Goal: Task Accomplishment & Management: Manage account settings

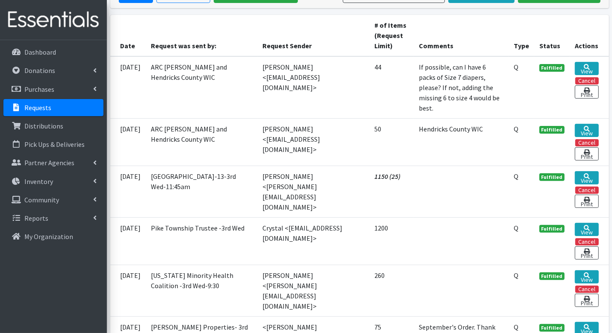
scroll to position [193, 0]
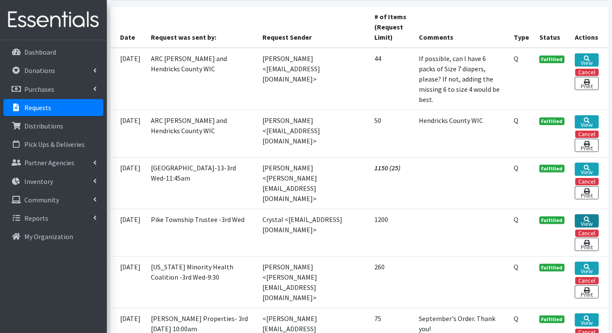
click at [590, 215] on link "View" at bounding box center [587, 221] width 24 height 13
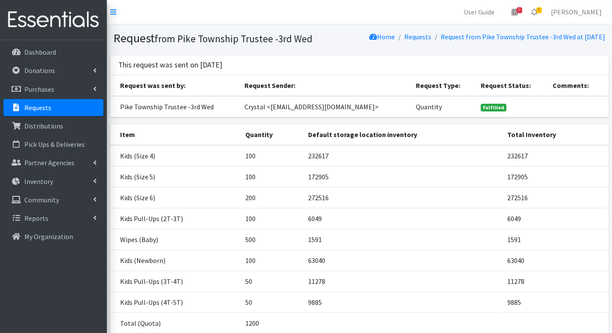
scroll to position [73, 0]
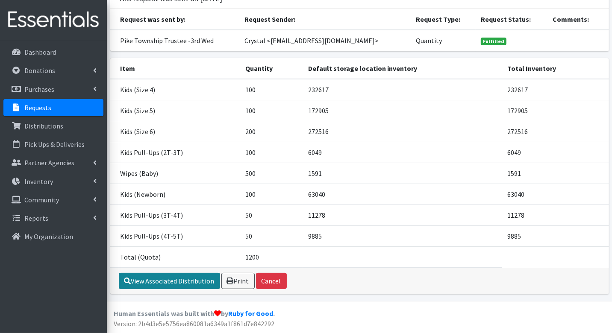
click at [182, 281] on link "View Associated Distribution" at bounding box center [169, 281] width 101 height 16
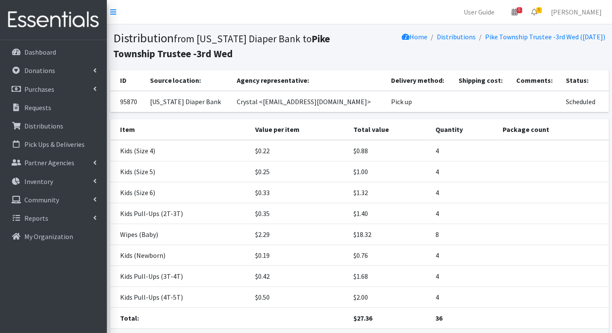
scroll to position [58, 0]
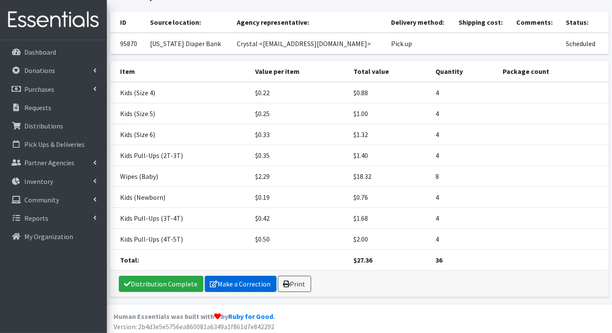
click at [255, 278] on link "Make a Correction" at bounding box center [241, 284] width 72 height 16
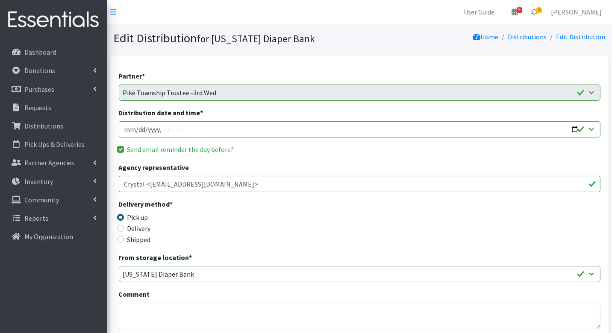
click at [135, 129] on input "Distribution date and time *" at bounding box center [360, 129] width 482 height 16
type input "2025-09-17T09:30"
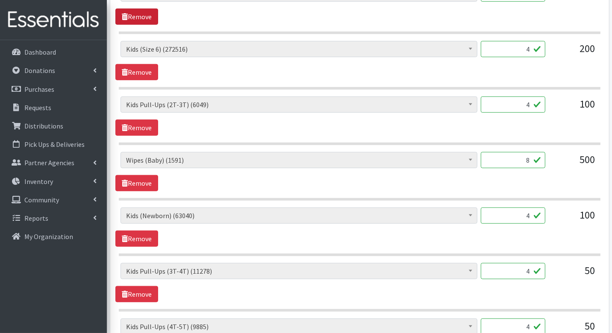
scroll to position [594, 0]
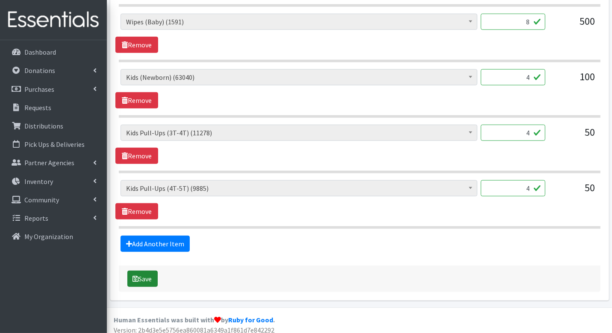
click at [144, 271] on button "Save" at bounding box center [142, 279] width 30 height 16
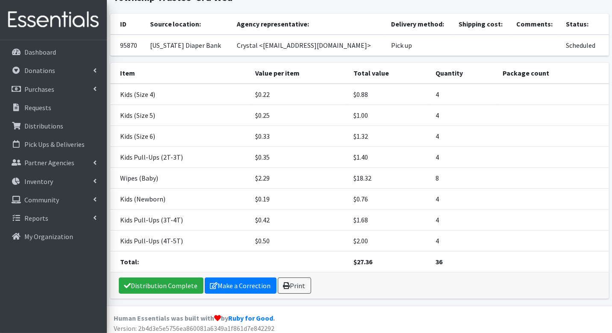
scroll to position [86, 0]
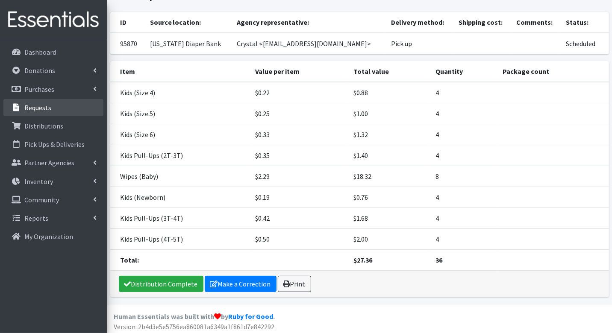
click at [41, 107] on p "Requests" at bounding box center [37, 107] width 27 height 9
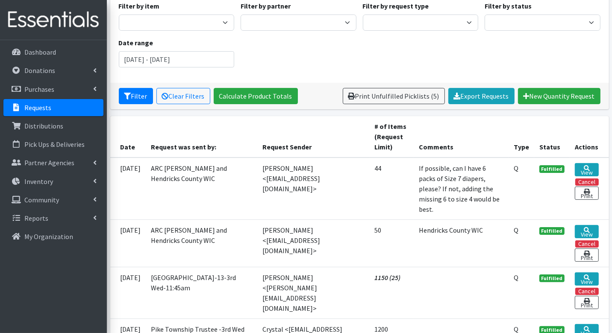
scroll to position [85, 0]
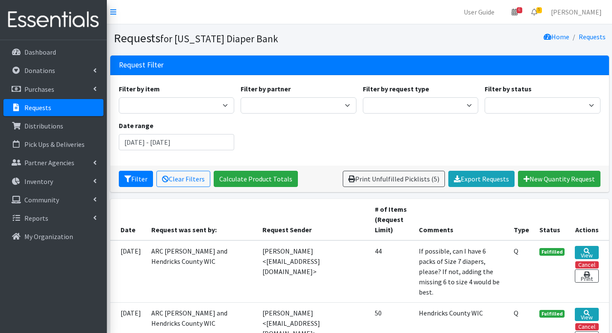
scroll to position [85, 0]
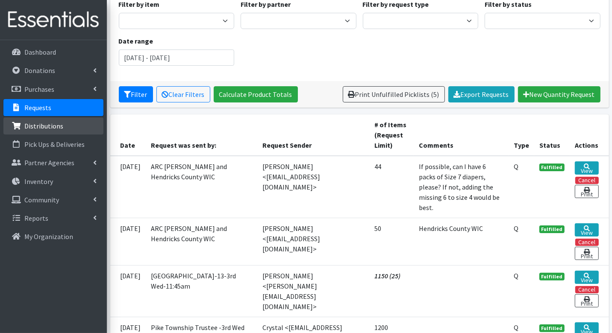
click at [50, 124] on p "Distributions" at bounding box center [43, 126] width 39 height 9
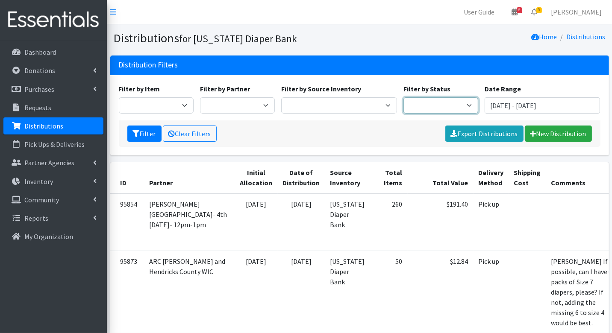
click at [442, 103] on select "Scheduled Complete" at bounding box center [440, 105] width 75 height 16
select select "5"
click at [149, 132] on button "Filter" at bounding box center [144, 134] width 34 height 16
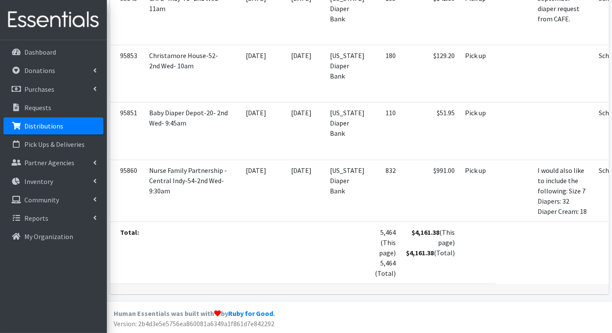
scroll to position [2793, 0]
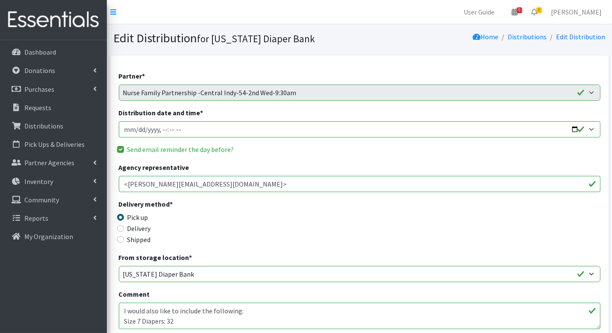
click at [138, 130] on input "Distribution date and time *" at bounding box center [360, 129] width 482 height 16
type input "2025-09-10T09:30"
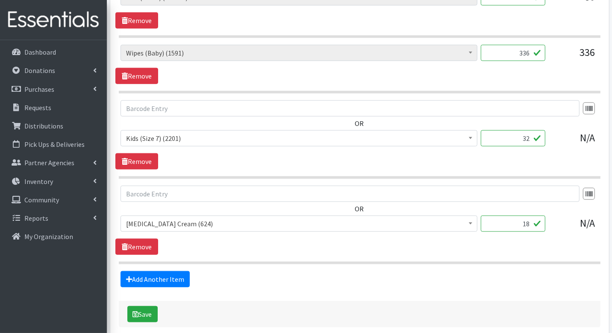
scroll to position [764, 0]
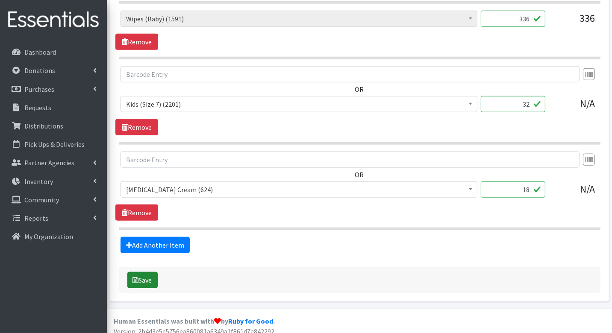
click at [139, 277] on button "Save" at bounding box center [142, 280] width 30 height 16
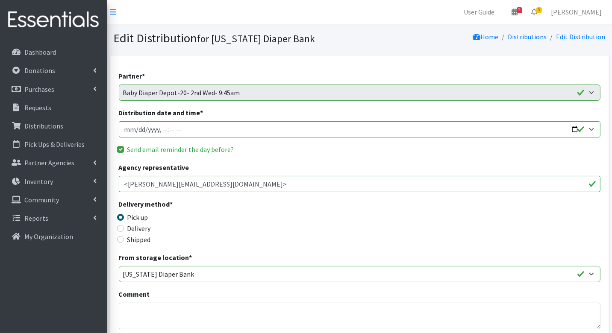
click at [135, 129] on input "Distribution date and time *" at bounding box center [360, 129] width 482 height 16
type input "2025-09-10T09:45"
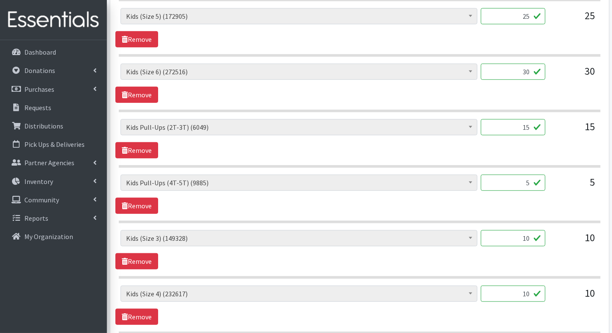
scroll to position [594, 0]
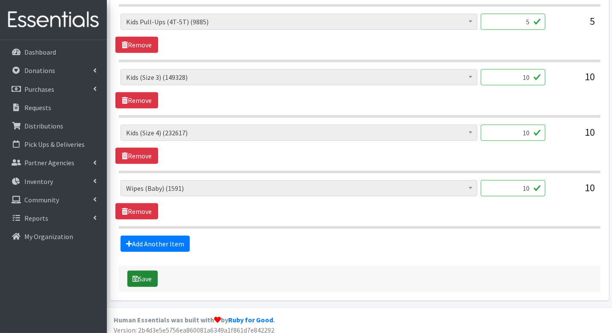
click at [145, 271] on button "Save" at bounding box center [142, 279] width 30 height 16
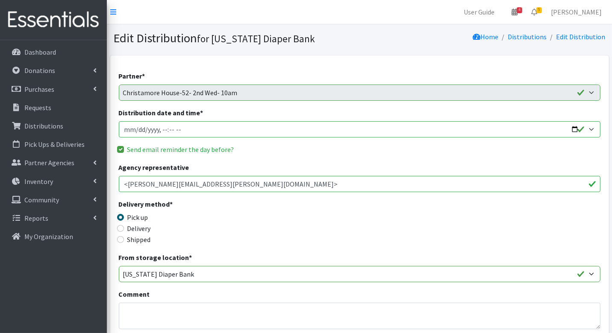
click at [138, 129] on input "Distribution date and time *" at bounding box center [360, 129] width 482 height 16
type input "2025-09-10T10:00"
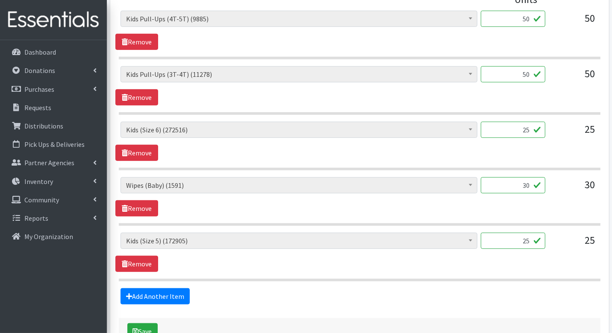
scroll to position [430, 0]
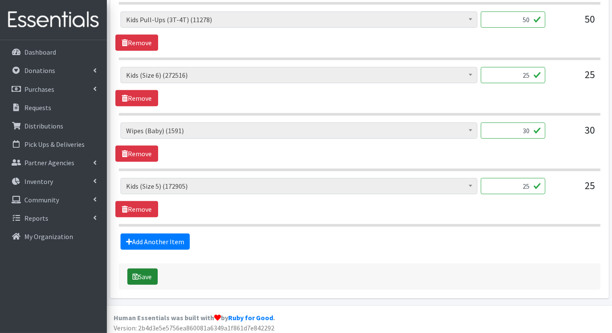
click at [146, 272] on button "Save" at bounding box center [142, 277] width 30 height 16
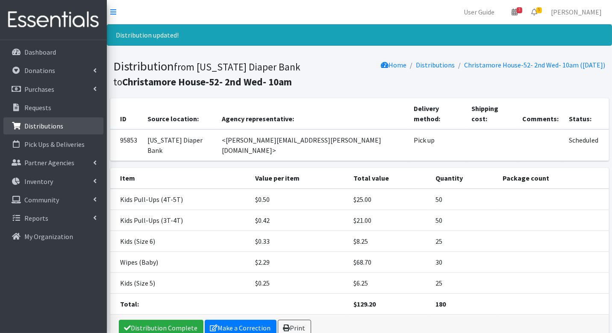
click at [50, 123] on p "Distributions" at bounding box center [43, 126] width 39 height 9
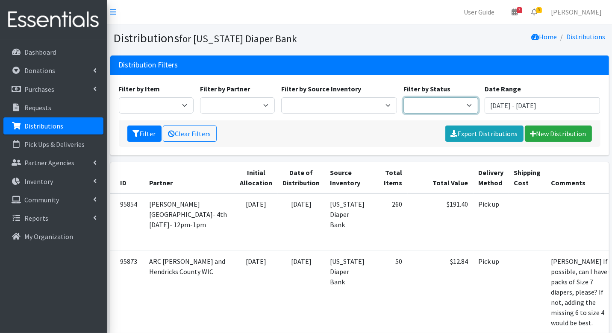
click at [460, 104] on select "Scheduled Complete" at bounding box center [440, 105] width 75 height 16
select select "5"
click at [155, 132] on button "Filter" at bounding box center [144, 134] width 34 height 16
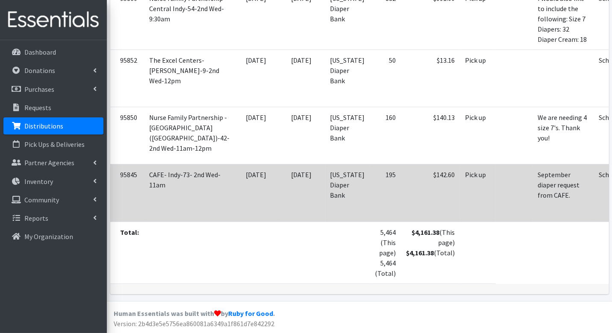
scroll to position [2757, 0]
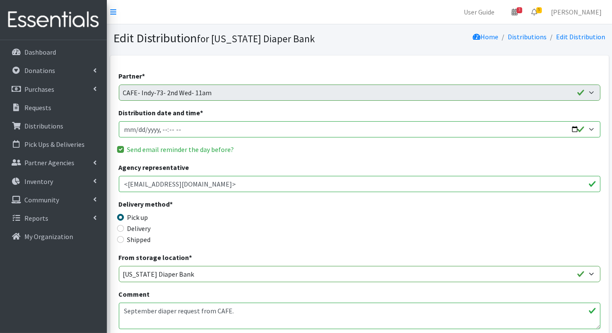
click at [137, 129] on input "Distribution date and time *" at bounding box center [360, 129] width 482 height 16
type input "2025-09-10T11:00"
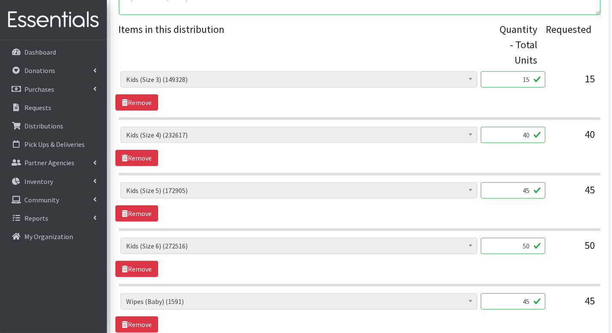
scroll to position [430, 0]
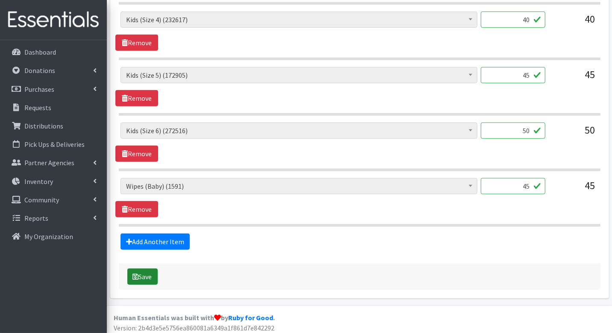
click at [138, 278] on button "Save" at bounding box center [142, 277] width 30 height 16
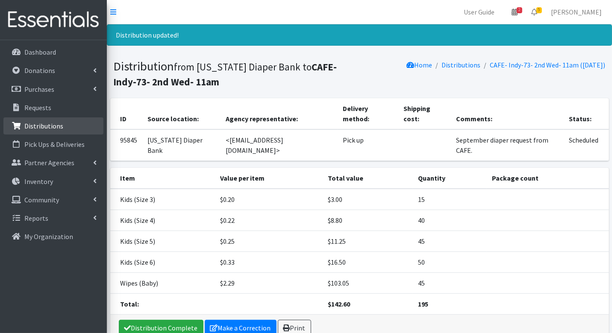
click at [50, 125] on p "Distributions" at bounding box center [43, 126] width 39 height 9
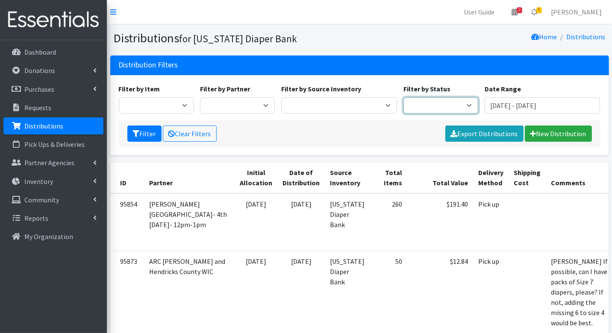
click at [423, 110] on select "Scheduled Complete" at bounding box center [440, 105] width 75 height 16
select select "5"
click at [145, 135] on button "Filter" at bounding box center [144, 134] width 34 height 16
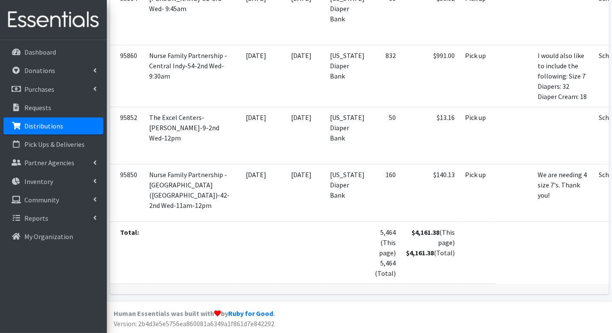
scroll to position [2793, 0]
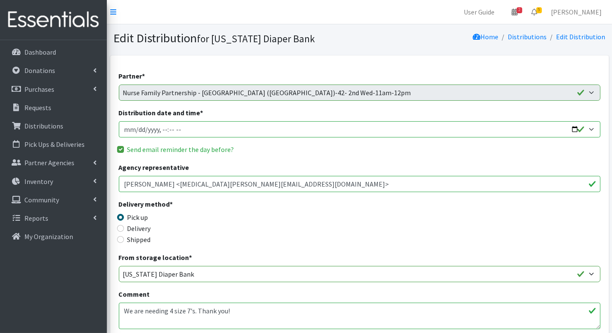
click at [134, 136] on input "Distribution date and time *" at bounding box center [360, 129] width 482 height 16
click at [134, 131] on input "Distribution date and time *" at bounding box center [360, 129] width 482 height 16
type input "2025-09-10T11:00"
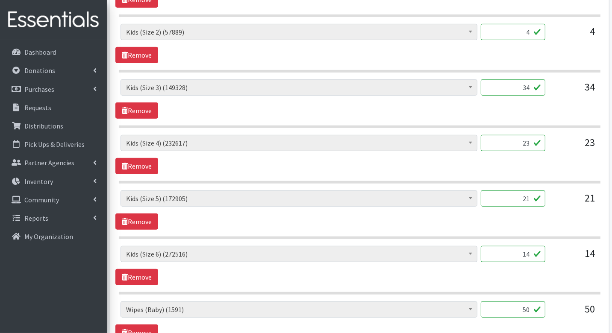
scroll to position [680, 0]
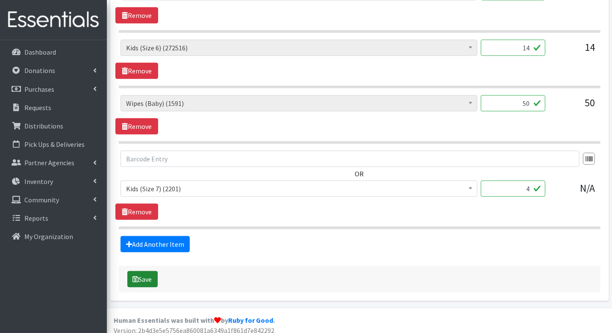
click at [138, 279] on button "Save" at bounding box center [142, 279] width 30 height 16
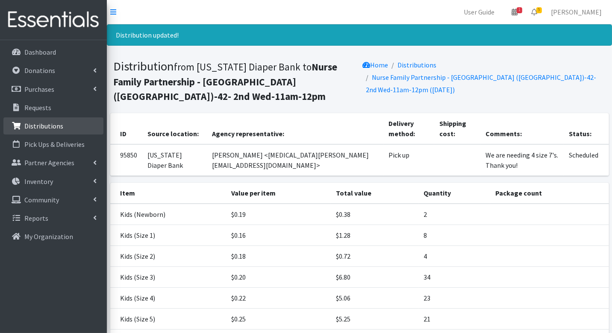
click at [32, 124] on p "Distributions" at bounding box center [43, 126] width 39 height 9
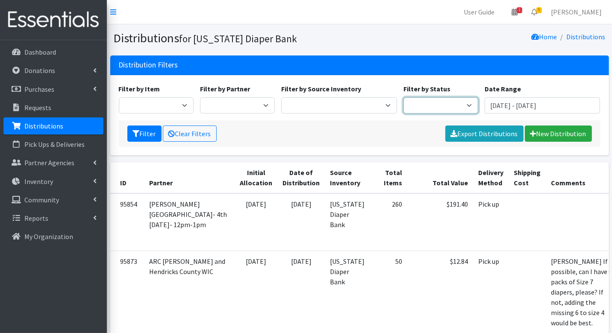
click at [433, 105] on select "Scheduled Complete" at bounding box center [440, 105] width 75 height 16
select select "5"
click at [150, 135] on button "Filter" at bounding box center [144, 134] width 34 height 16
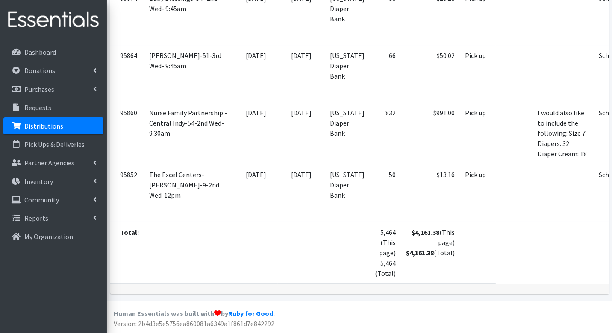
scroll to position [2793, 0]
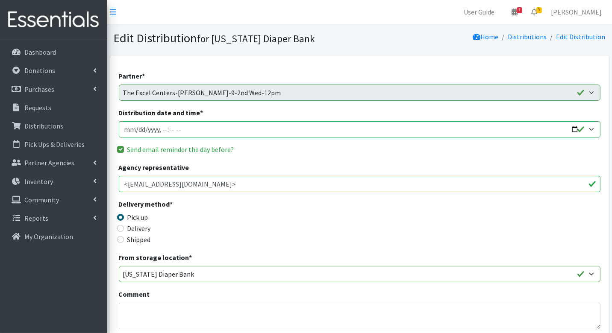
click at [135, 129] on input "Distribution date and time *" at bounding box center [360, 129] width 482 height 16
type input "[DATE]T12:00"
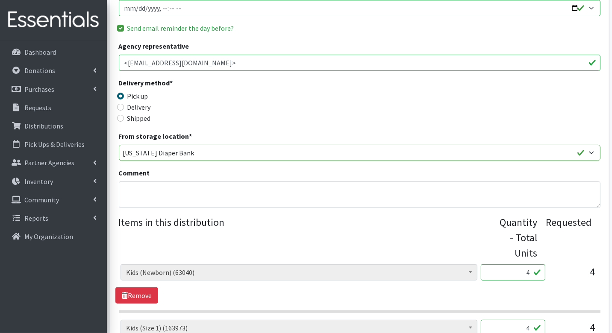
scroll to position [650, 0]
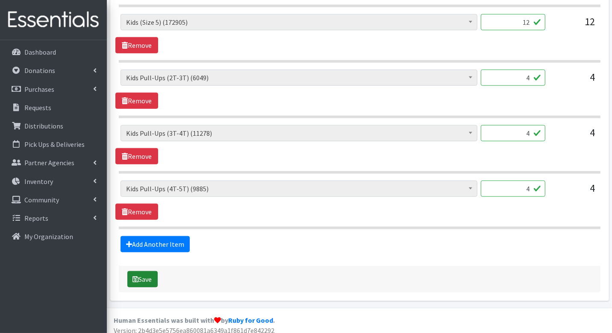
click at [149, 274] on button "Save" at bounding box center [142, 279] width 30 height 16
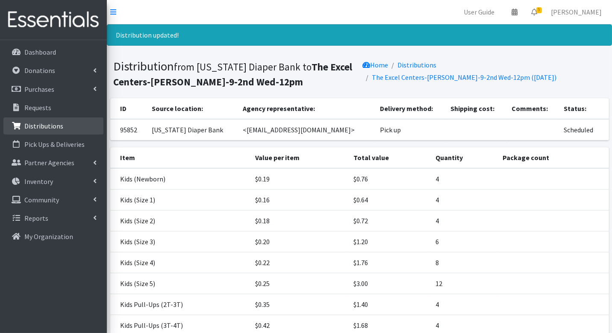
click at [44, 127] on p "Distributions" at bounding box center [43, 126] width 39 height 9
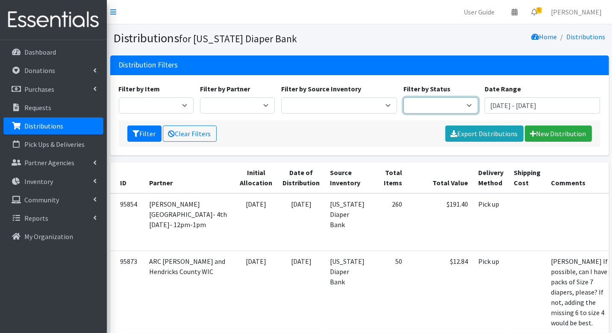
click at [439, 104] on select "Scheduled Complete" at bounding box center [440, 105] width 75 height 16
select select "5"
click at [147, 138] on button "Filter" at bounding box center [144, 134] width 34 height 16
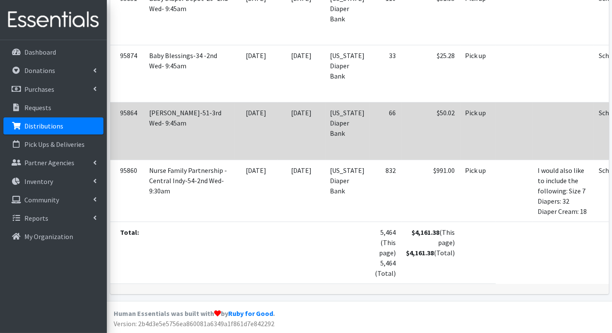
scroll to position [2745, 0]
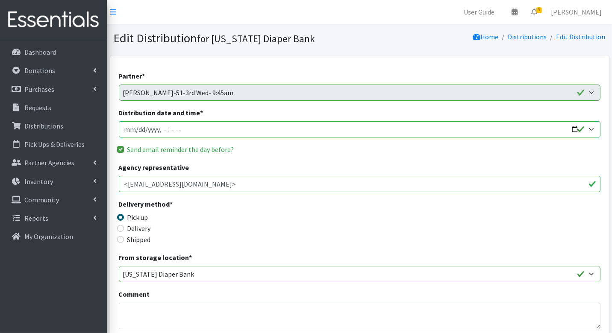
click at [136, 132] on input "Distribution date and time *" at bounding box center [360, 129] width 482 height 16
type input "[DATE]T09:45"
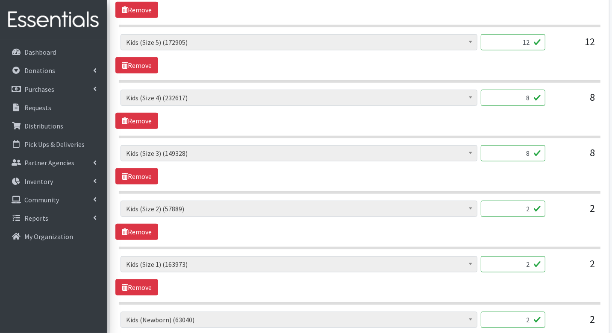
scroll to position [650, 0]
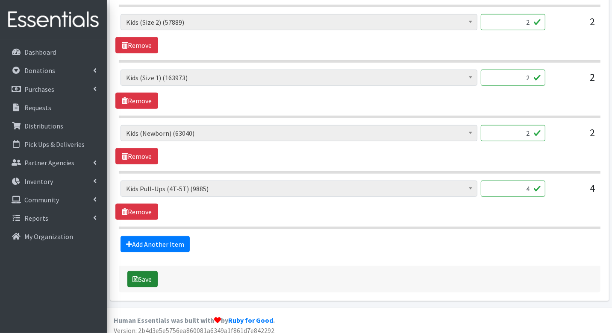
click at [145, 274] on button "Save" at bounding box center [142, 279] width 30 height 16
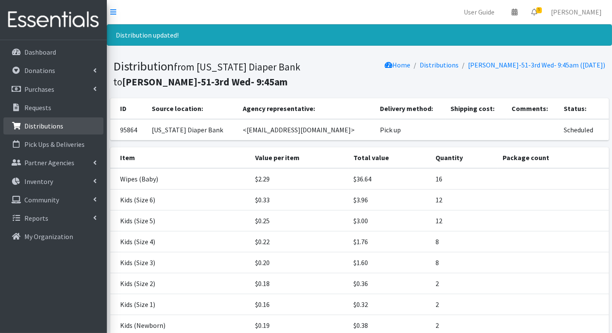
click at [44, 128] on p "Distributions" at bounding box center [43, 126] width 39 height 9
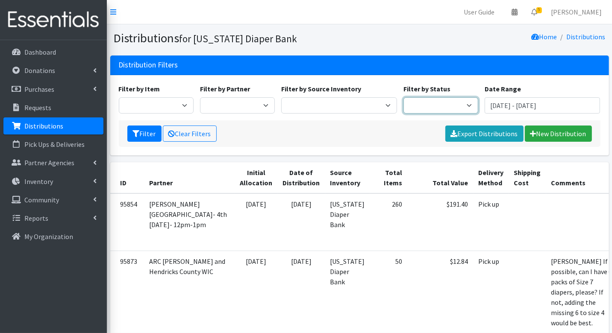
click at [456, 105] on select "Scheduled Complete" at bounding box center [440, 105] width 75 height 16
select select "5"
click at [131, 134] on button "Filter" at bounding box center [144, 134] width 34 height 16
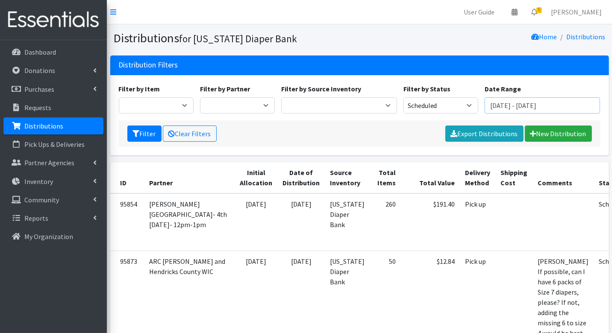
click at [508, 107] on input "July 2, 2025 - October 2, 2025" at bounding box center [543, 105] width 116 height 16
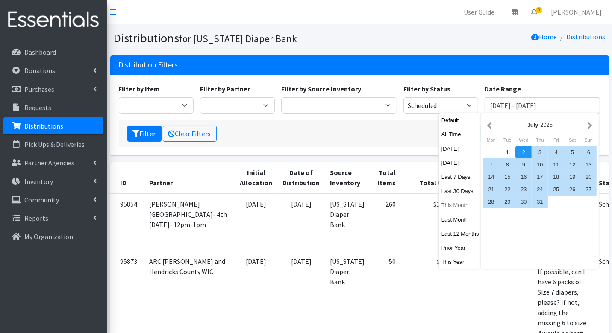
click at [463, 209] on button "This Month" at bounding box center [460, 205] width 42 height 12
type input "September 1, 2025 - September 30, 2025"
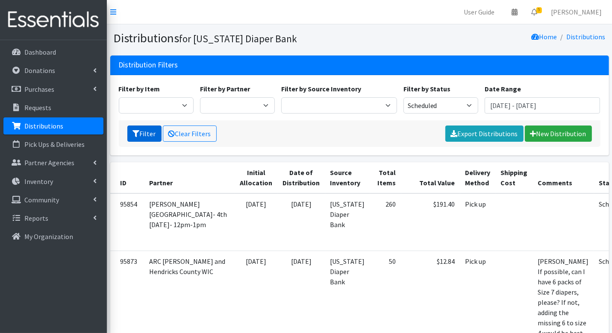
click at [138, 134] on icon "submit" at bounding box center [136, 133] width 7 height 7
click at [498, 138] on link "Export Distributions" at bounding box center [484, 134] width 78 height 16
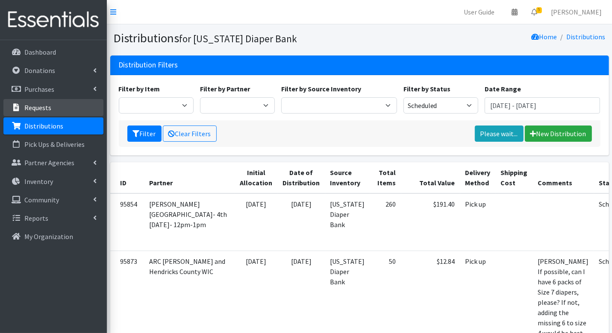
click at [50, 106] on link "Requests" at bounding box center [53, 107] width 100 height 17
